Goal: Task Accomplishment & Management: Use online tool/utility

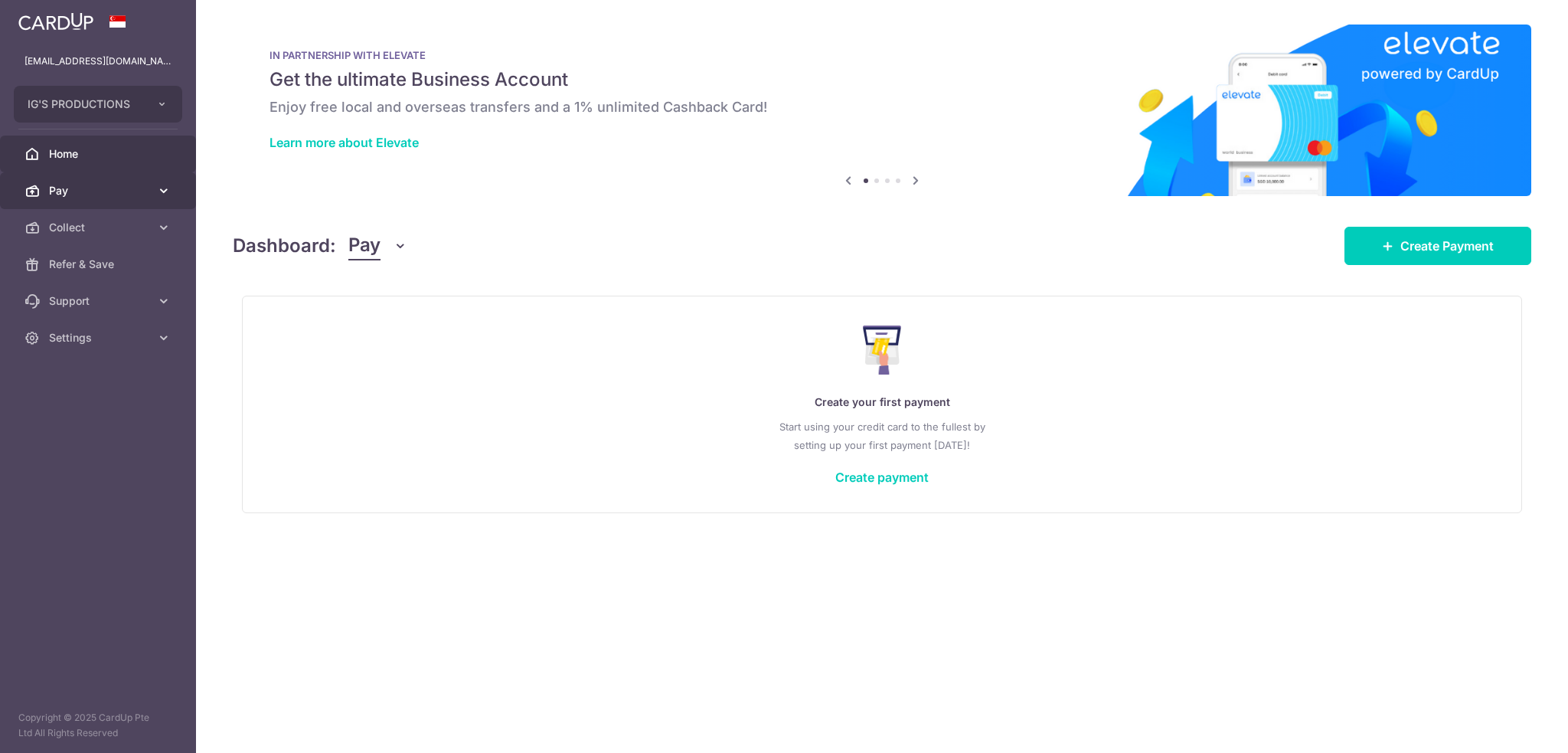
click at [162, 192] on icon at bounding box center [164, 191] width 15 height 15
click at [164, 188] on icon at bounding box center [164, 191] width 15 height 15
click at [157, 221] on icon at bounding box center [164, 228] width 15 height 15
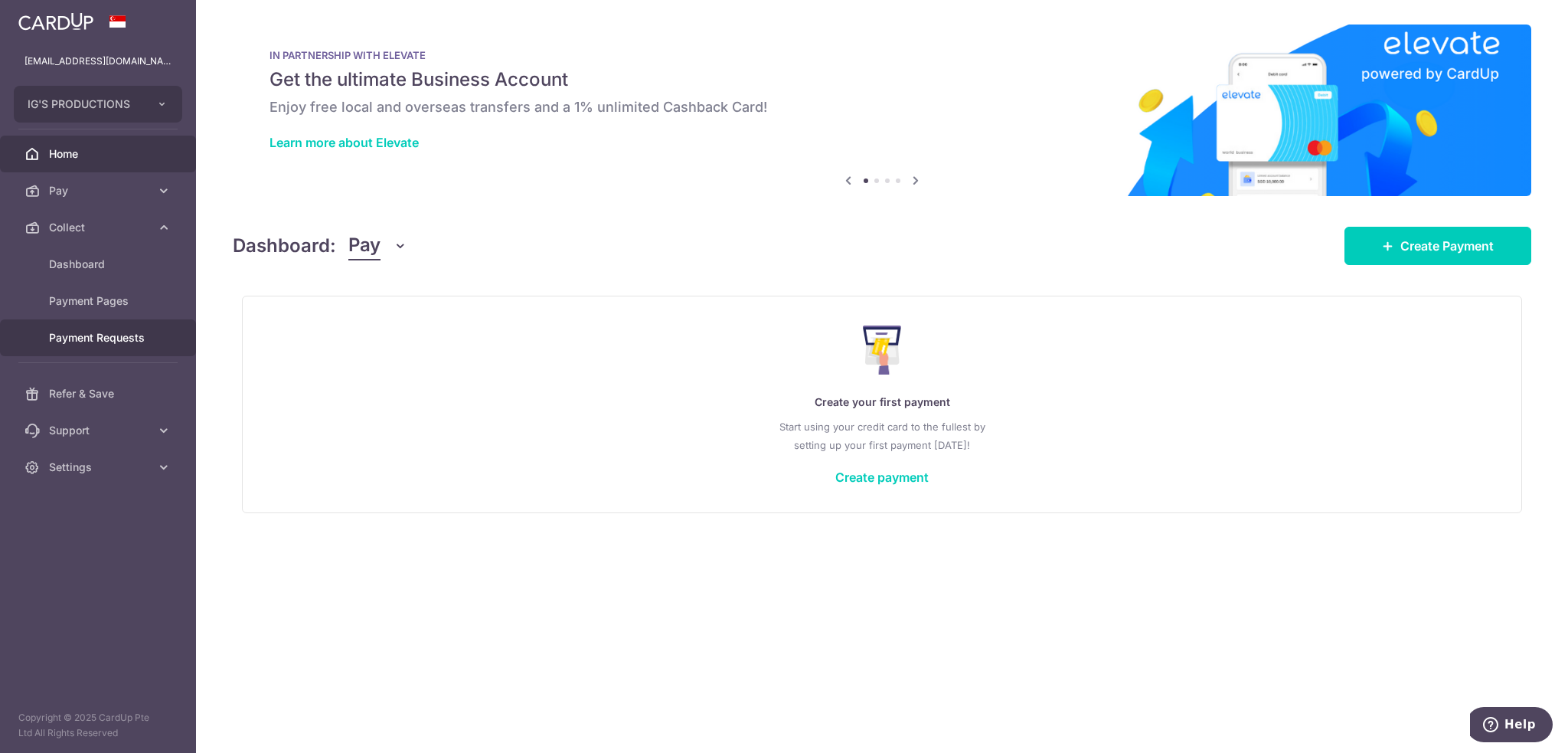
click at [134, 330] on span "Payment Requests" at bounding box center [99, 338] width 101 height 15
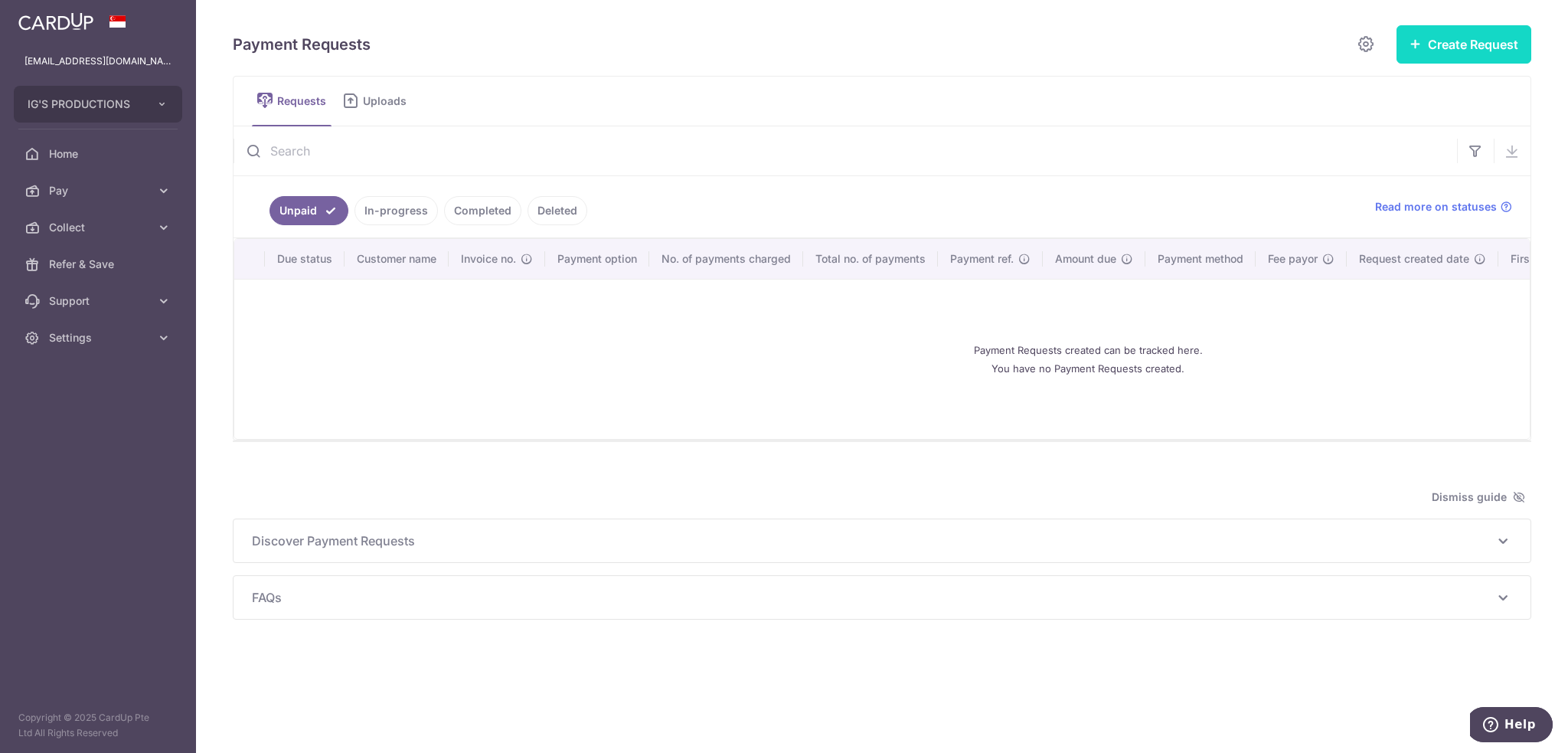
drag, startPoint x: 1448, startPoint y: 55, endPoint x: 1444, endPoint y: 62, distance: 8.1
click at [1448, 55] on button "Create Request" at bounding box center [1463, 44] width 134 height 38
click at [1402, 94] on span "Single Request" at bounding box center [1439, 91] width 157 height 18
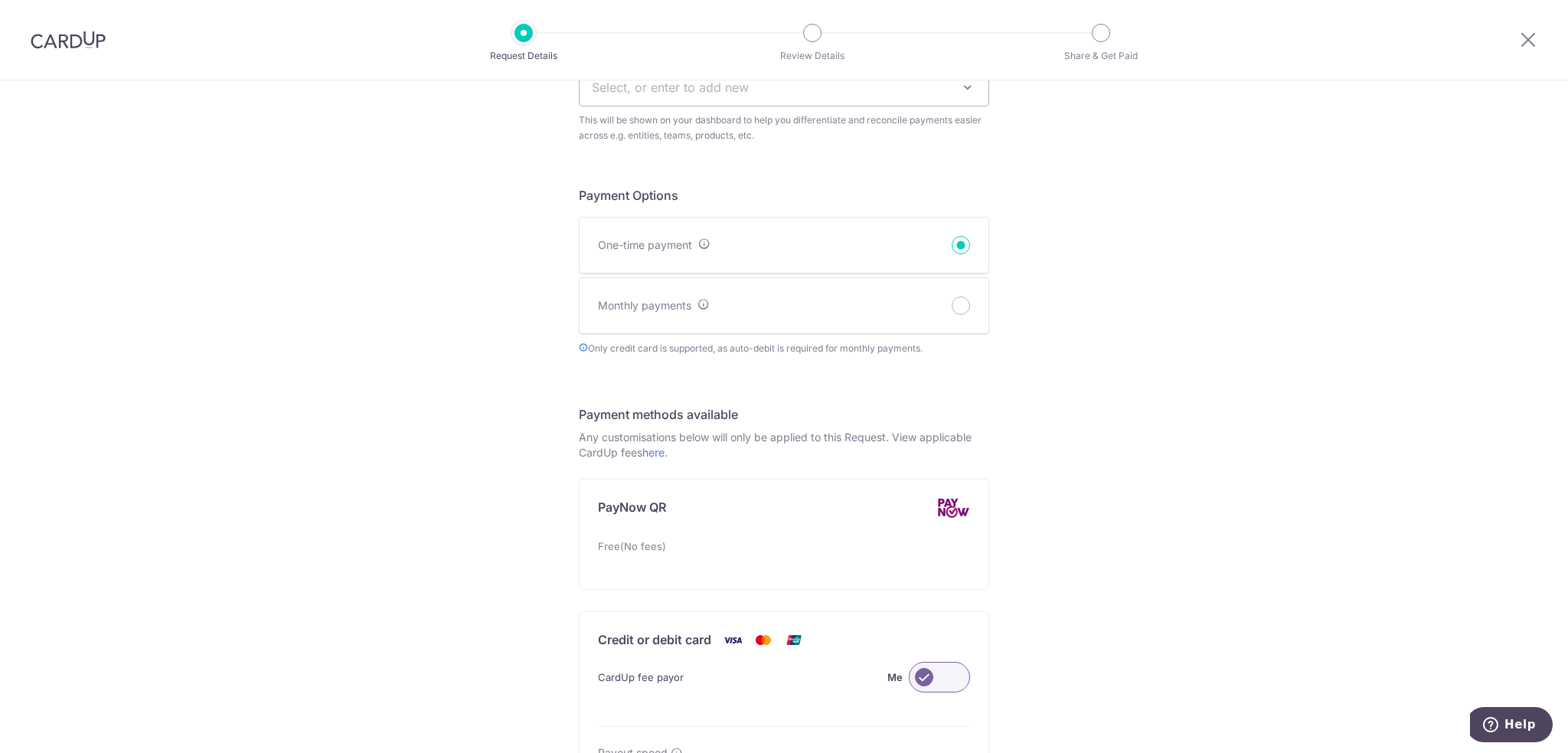
scroll to position [638, 0]
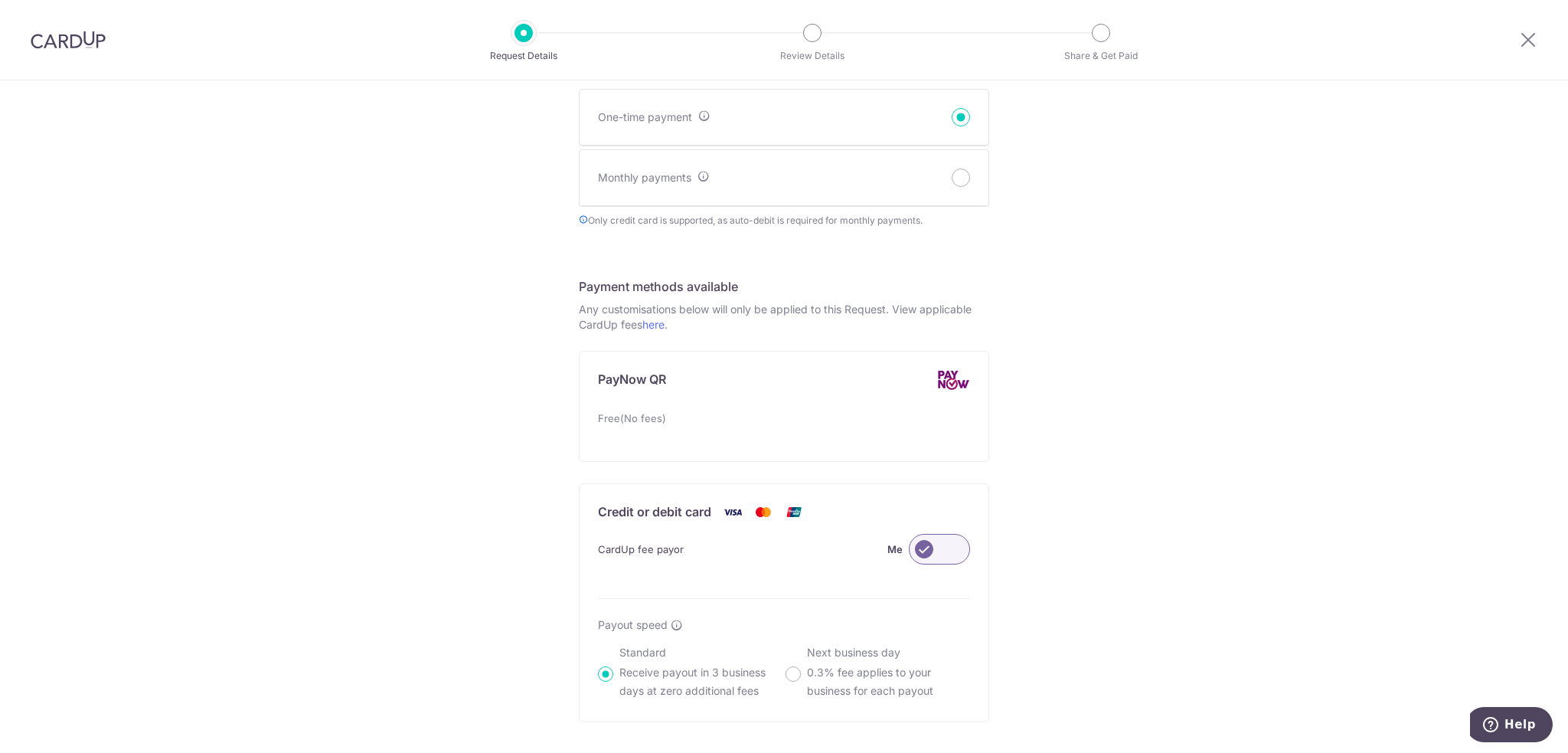
click at [1123, 599] on div "New Payment Request Who are you requesting this payment from? First Name Last N…" at bounding box center [784, 267] width 1568 height 1649
click at [808, 513] on div "Credit or debit card" at bounding box center [784, 505] width 409 height 43
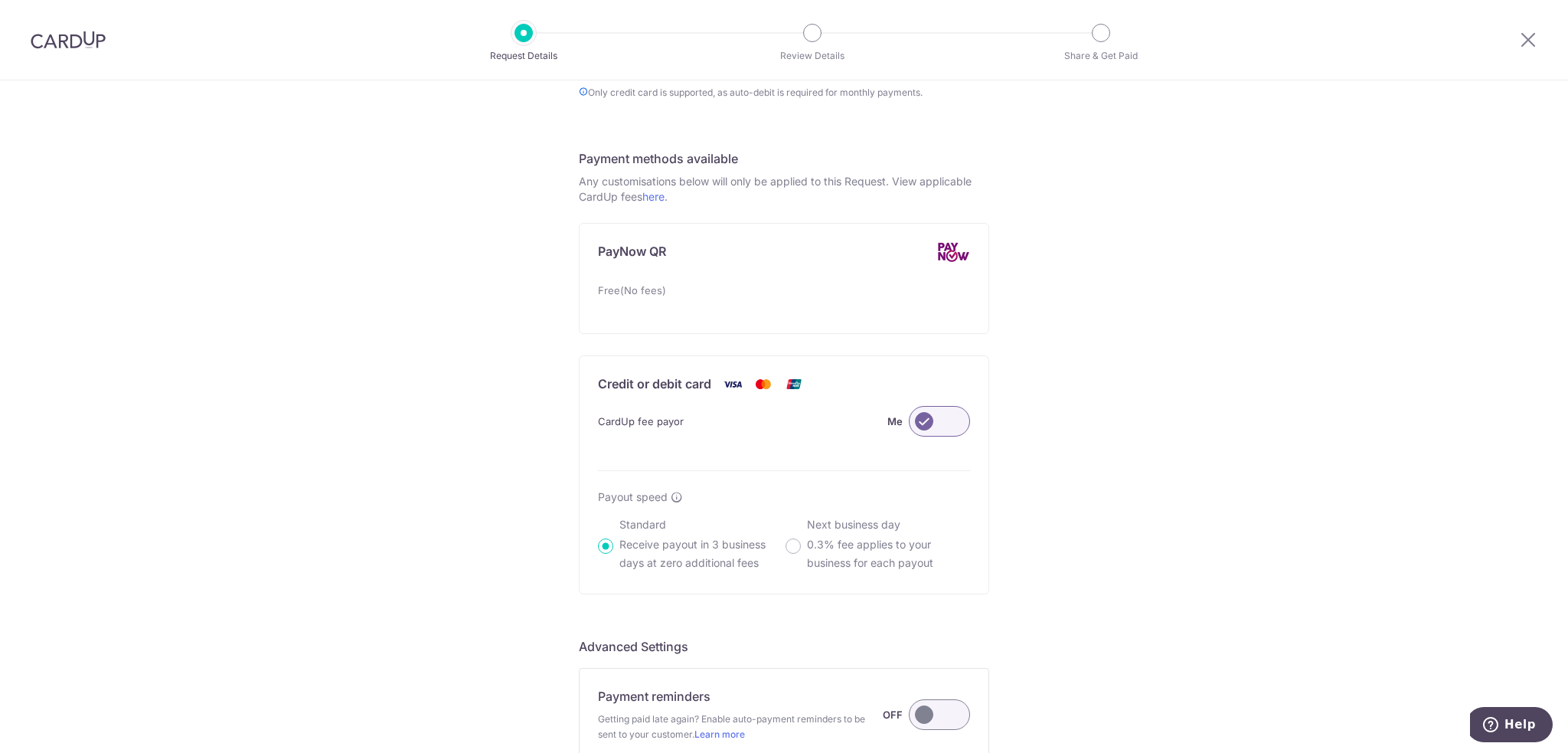
click at [956, 416] on label at bounding box center [939, 421] width 61 height 31
click at [0, 0] on input "Me" at bounding box center [0, 0] width 0 height 0
click at [1017, 550] on div "New Payment Request Who are you requesting this payment from? First Name Last N…" at bounding box center [784, 139] width 1568 height 1649
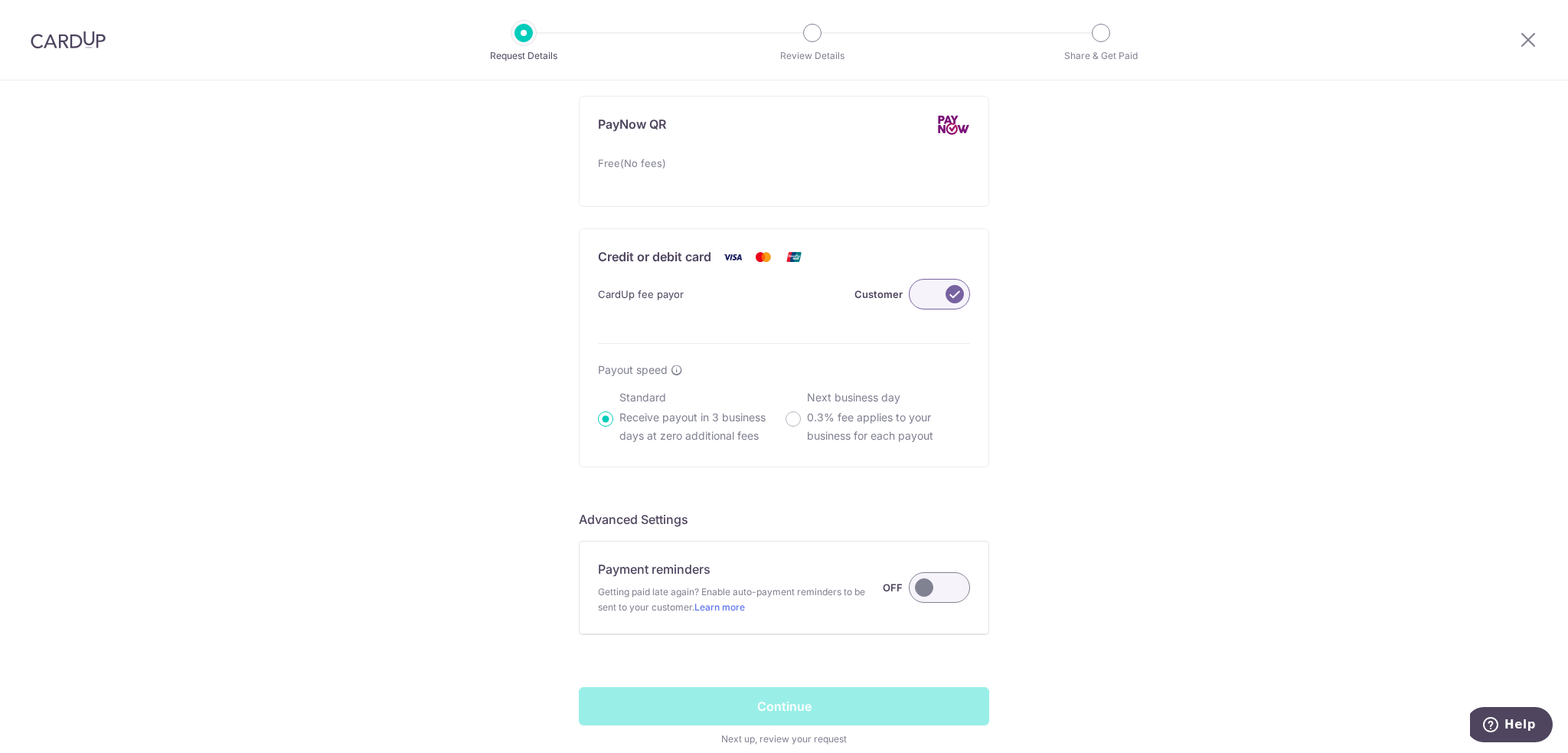
click at [747, 243] on div "Credit or debit card" at bounding box center [784, 250] width 409 height 43
click at [629, 289] on span "CardUp fee payor" at bounding box center [640, 294] width 85 height 18
click at [656, 279] on div "CardUp fee payor Customer" at bounding box center [784, 294] width 372 height 31
click at [643, 295] on span "CardUp fee payor" at bounding box center [640, 294] width 85 height 18
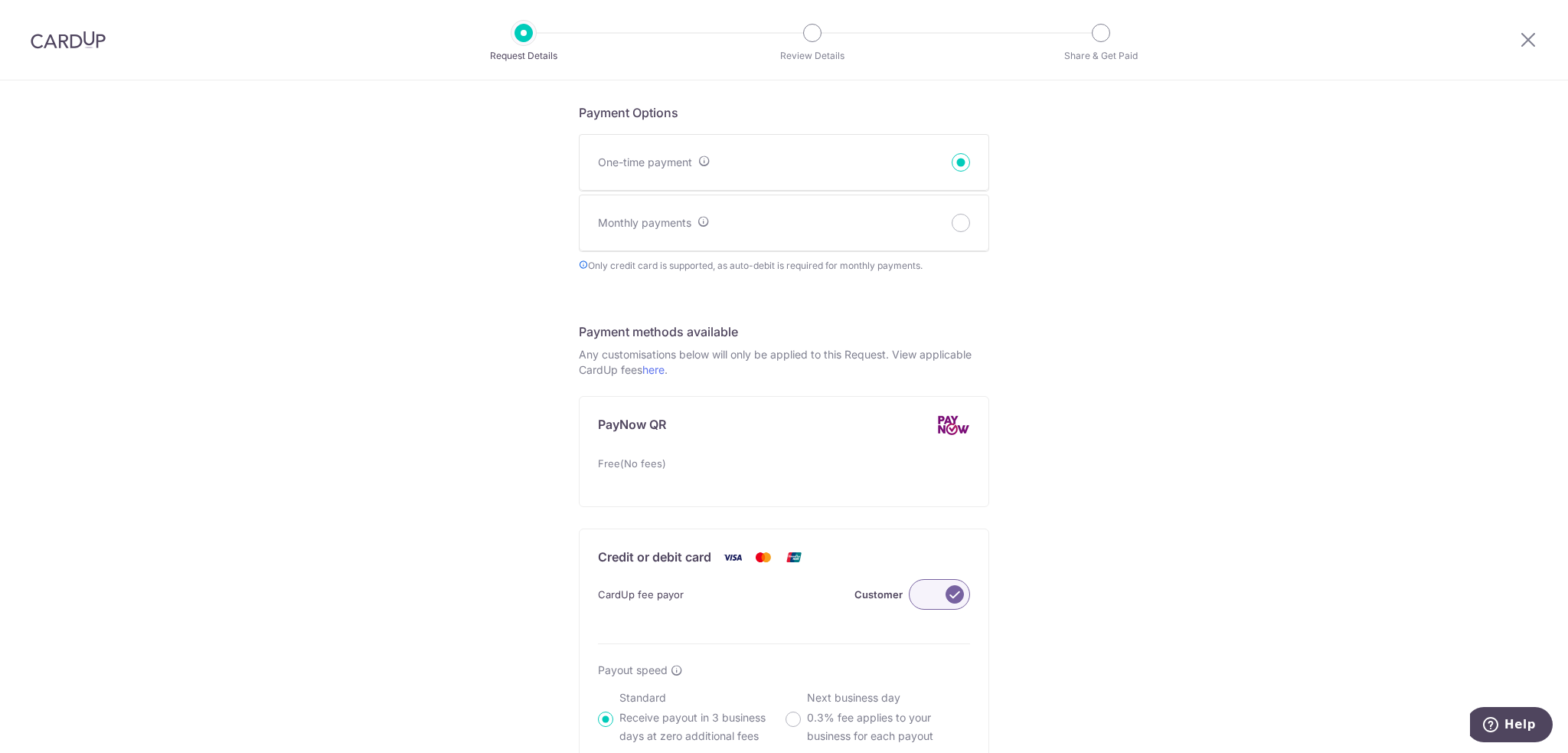
scroll to position [638, 0]
